Goal: Transaction & Acquisition: Purchase product/service

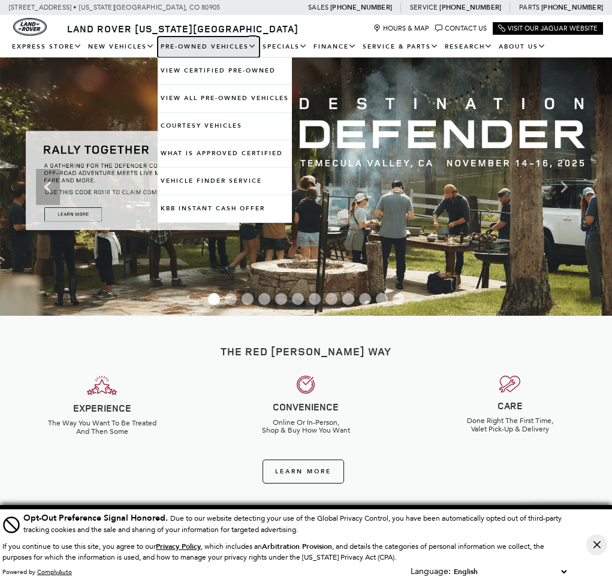
click at [186, 46] on link "Pre-Owned Vehicles" at bounding box center [209, 47] width 102 height 21
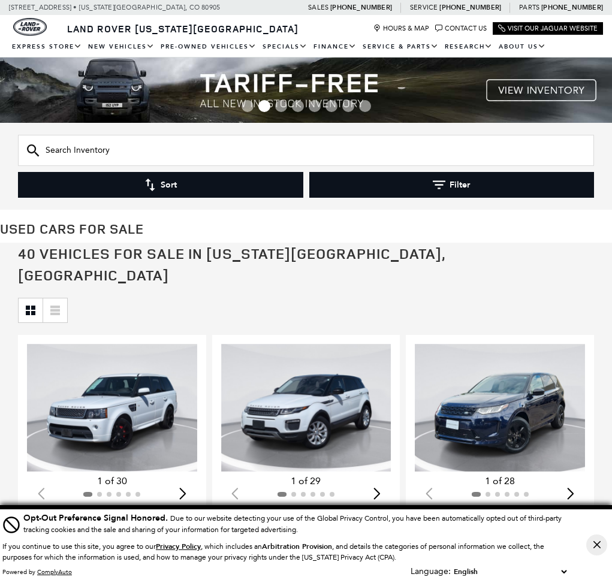
click at [226, 149] on input "text" at bounding box center [306, 150] width 576 height 31
type input "tes"
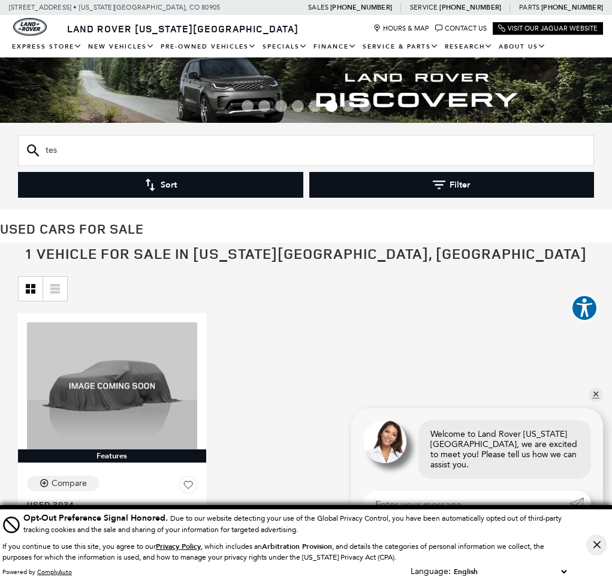
drag, startPoint x: 26, startPoint y: 145, endPoint x: -62, endPoint y: 126, distance: 89.4
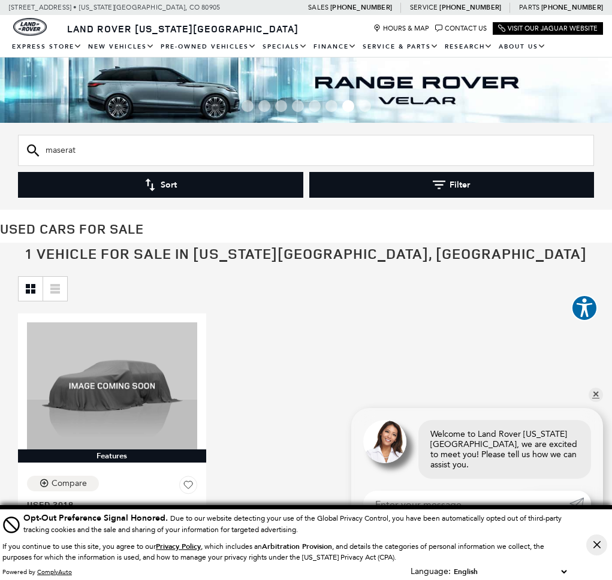
type input "maserati"
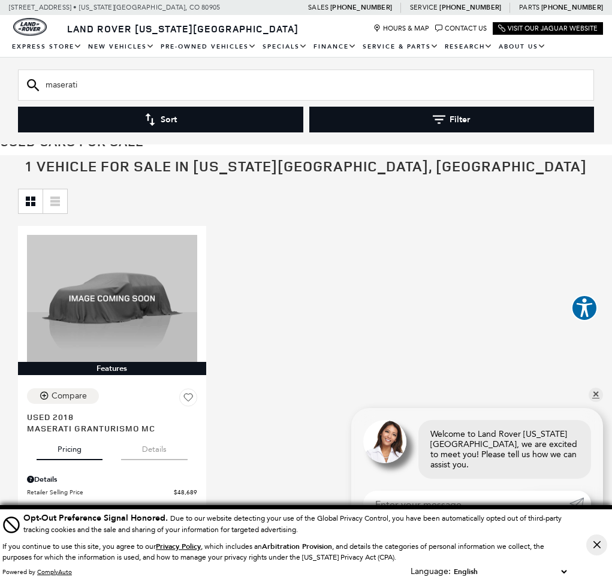
scroll to position [145, 0]
